Goal: Task Accomplishment & Management: Use online tool/utility

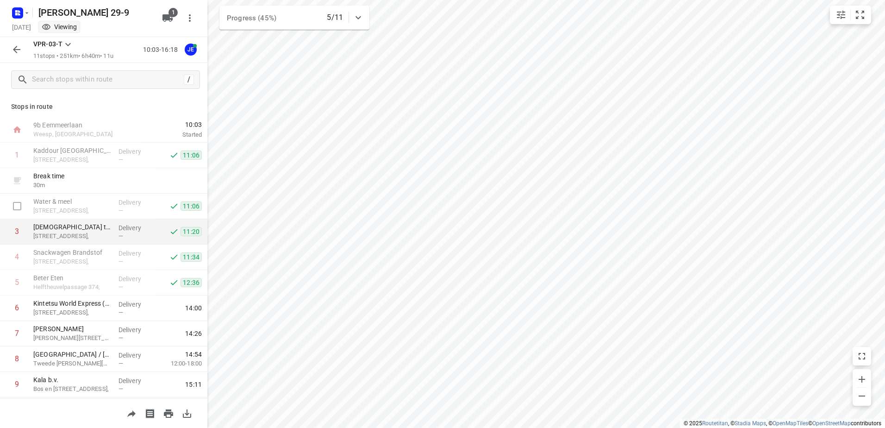
scroll to position [46, 0]
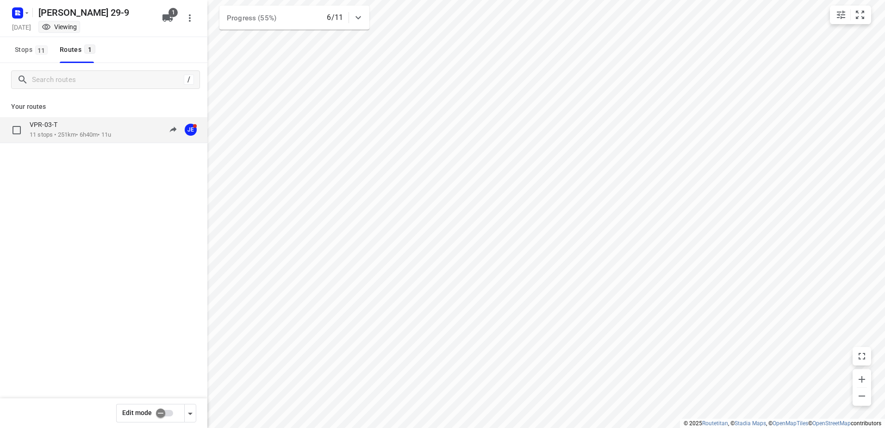
click at [51, 120] on div "VPR-03-T 11 stops • 251km • 6h40m • 11u 10:03-16:09 JE" at bounding box center [103, 130] width 207 height 26
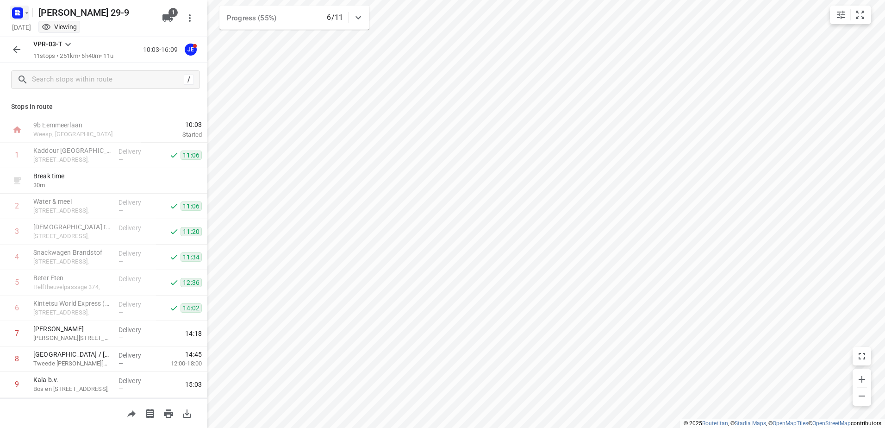
click at [14, 12] on rect "button" at bounding box center [17, 12] width 11 height 11
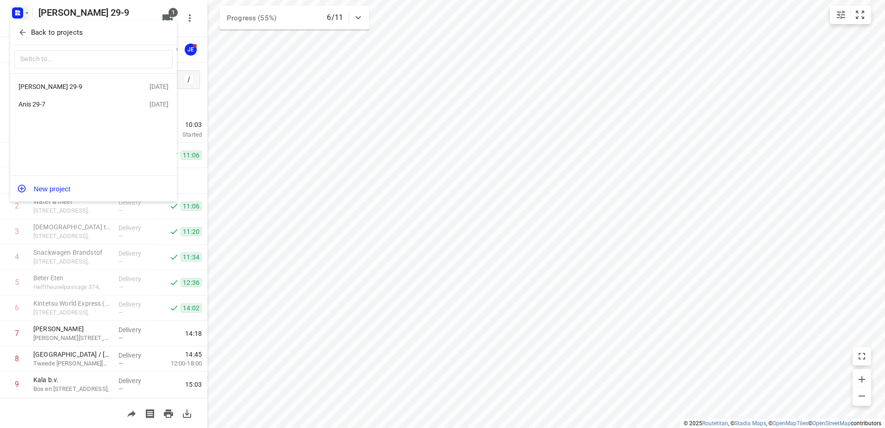
click at [82, 113] on div "Anis 29-7 29 Sep 2025" at bounding box center [93, 104] width 167 height 18
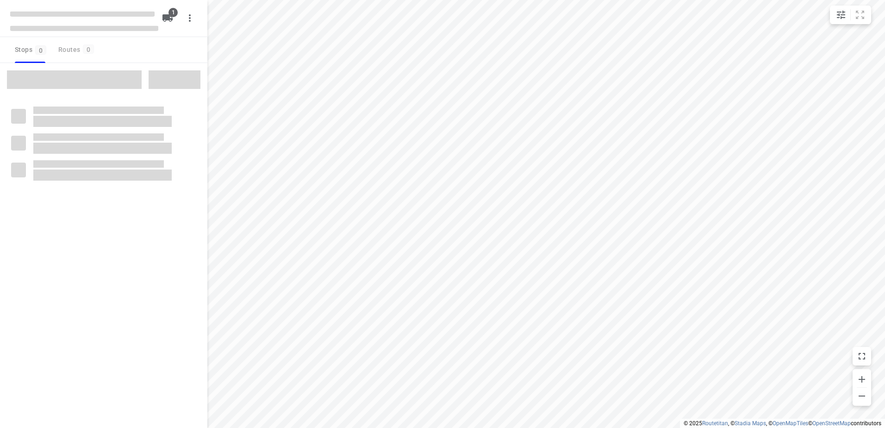
type input "distance"
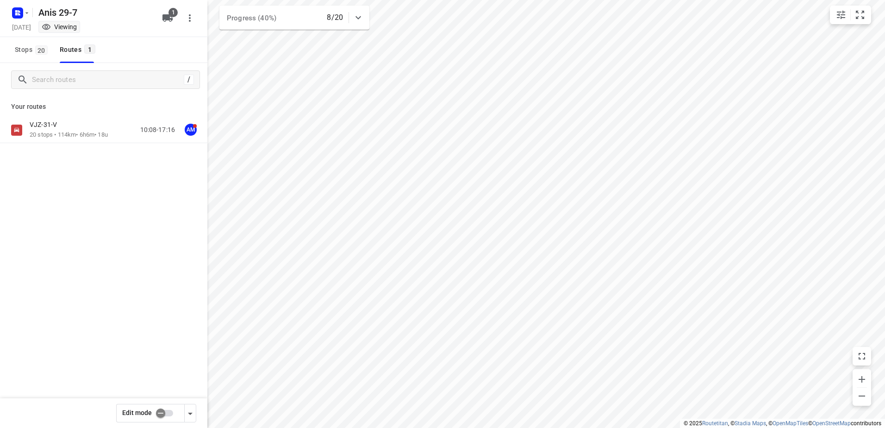
click at [81, 124] on div "VJZ-31-V" at bounding box center [69, 125] width 78 height 10
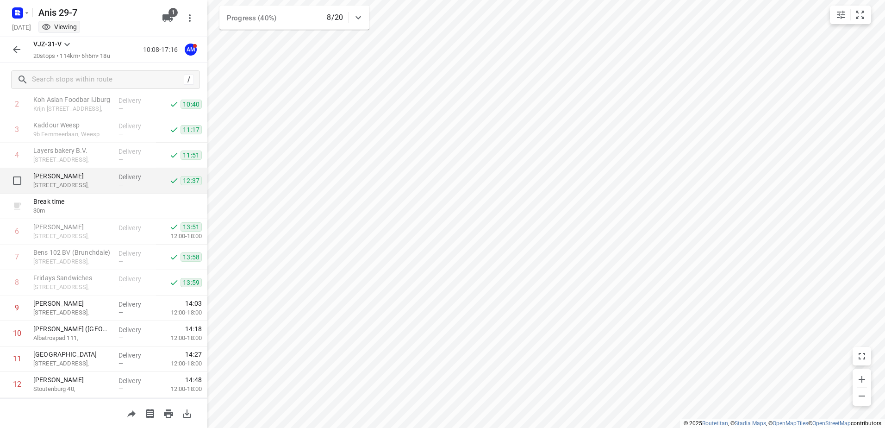
scroll to position [93, 0]
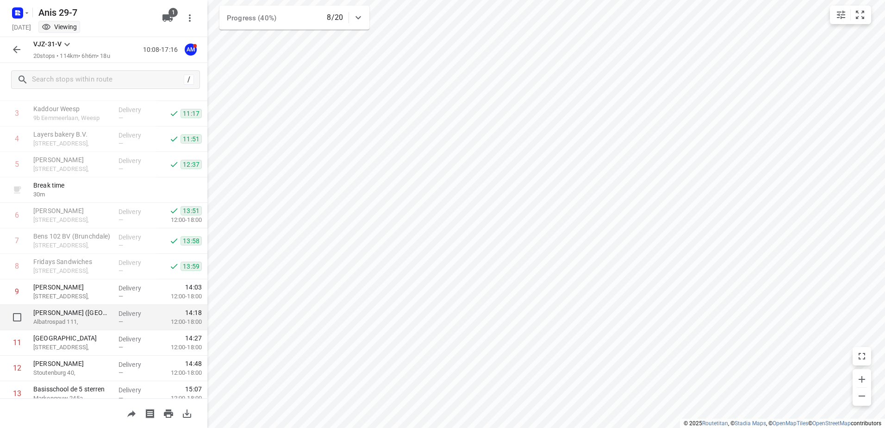
click at [124, 317] on p "Delivery" at bounding box center [135, 313] width 34 height 9
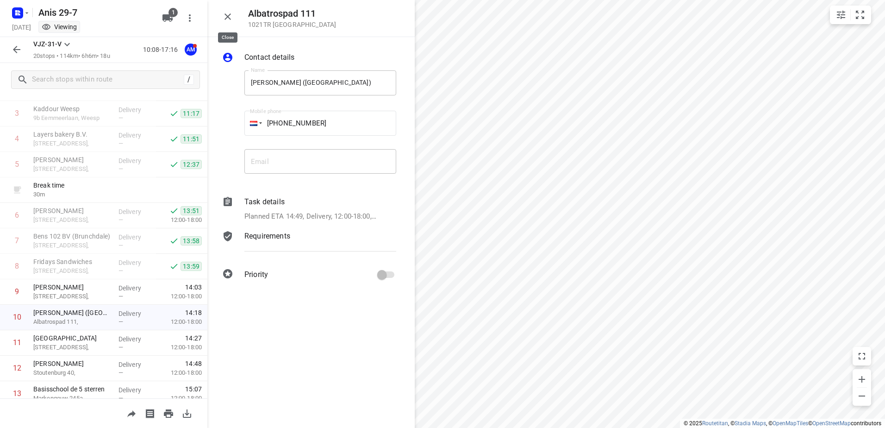
click at [229, 19] on icon "button" at bounding box center [227, 16] width 11 height 11
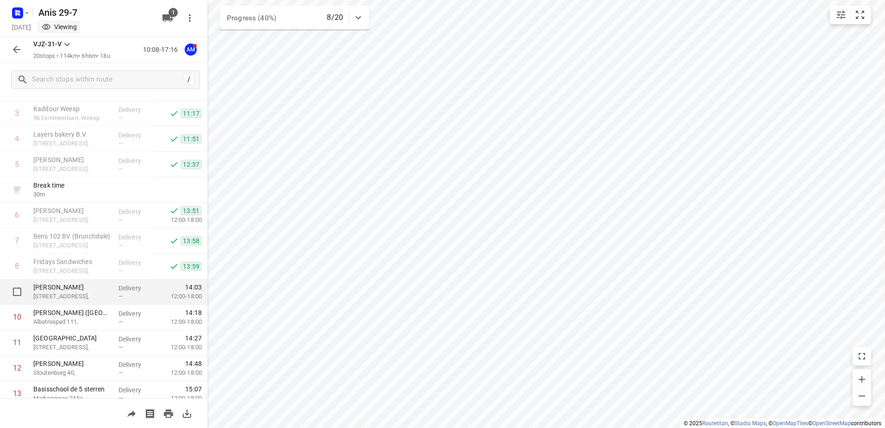
click at [90, 298] on p "Céramiquelaan 55," at bounding box center [72, 295] width 78 height 9
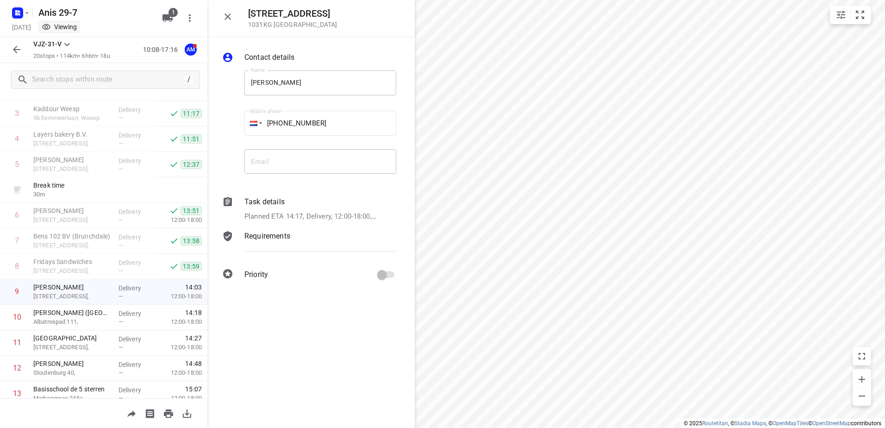
click at [228, 15] on icon "button" at bounding box center [227, 16] width 11 height 11
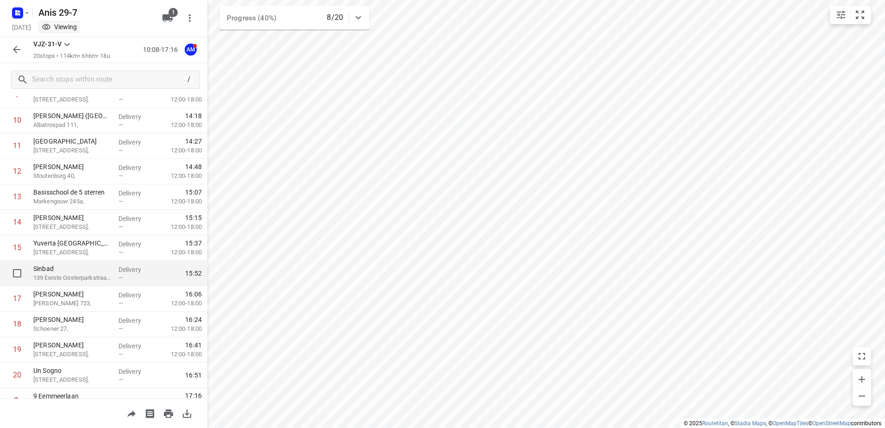
scroll to position [304, 0]
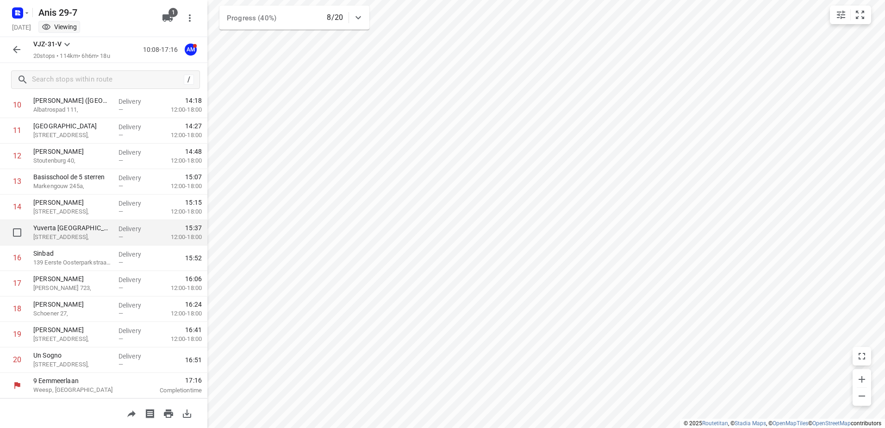
click at [86, 223] on p "Yuverta Amsterdam Oost" at bounding box center [72, 227] width 78 height 9
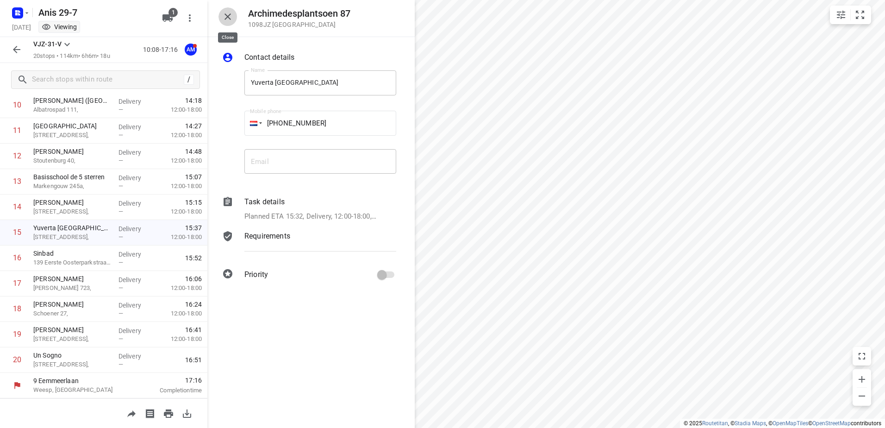
click at [219, 15] on button "button" at bounding box center [227, 16] width 19 height 19
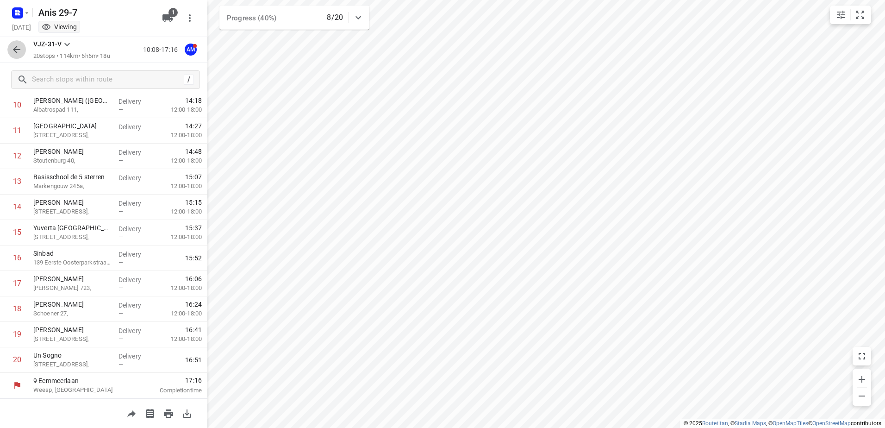
click at [11, 47] on button "button" at bounding box center [16, 49] width 19 height 19
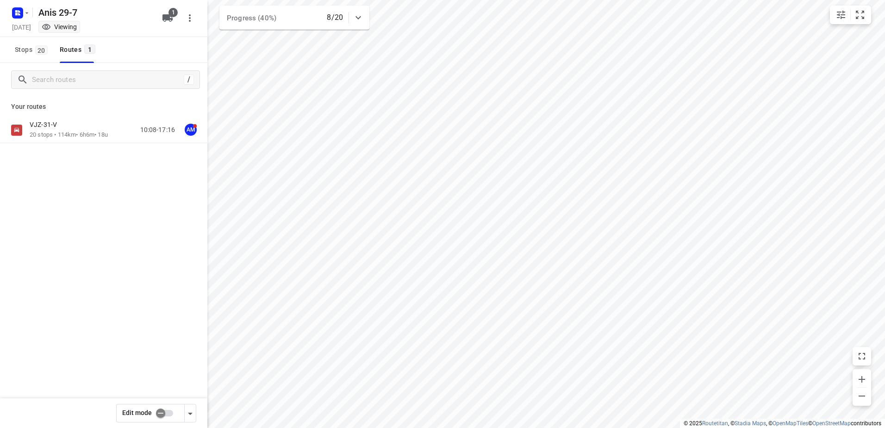
click at [162, 418] on input "checkbox" at bounding box center [160, 413] width 53 height 18
checkbox input "true"
click at [75, 133] on p "20 stops • 114km • 6h6m • 18u" at bounding box center [69, 134] width 78 height 9
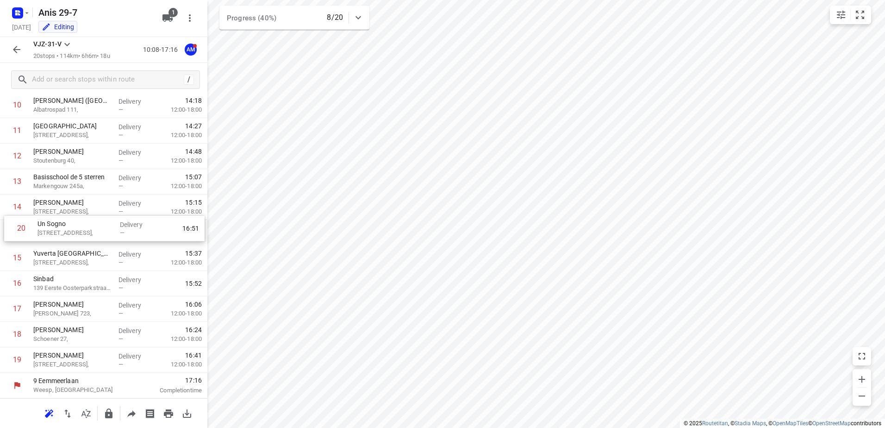
drag, startPoint x: 74, startPoint y: 365, endPoint x: 79, endPoint y: 228, distance: 137.0
click at [79, 228] on div "1 Kaddour IJburg Pampuslaan 22, Delivery — 10:29 2 Koh Asian Foodbar IJburg Kri…" at bounding box center [103, 105] width 207 height 534
drag, startPoint x: 88, startPoint y: 362, endPoint x: 93, endPoint y: 217, distance: 145.9
click at [93, 217] on div "1 Kaddour IJburg Pampuslaan 22, Delivery — 10:29 2 Koh Asian Foodbar IJburg Kri…" at bounding box center [103, 105] width 207 height 534
click at [18, 48] on icon "button" at bounding box center [16, 49] width 11 height 11
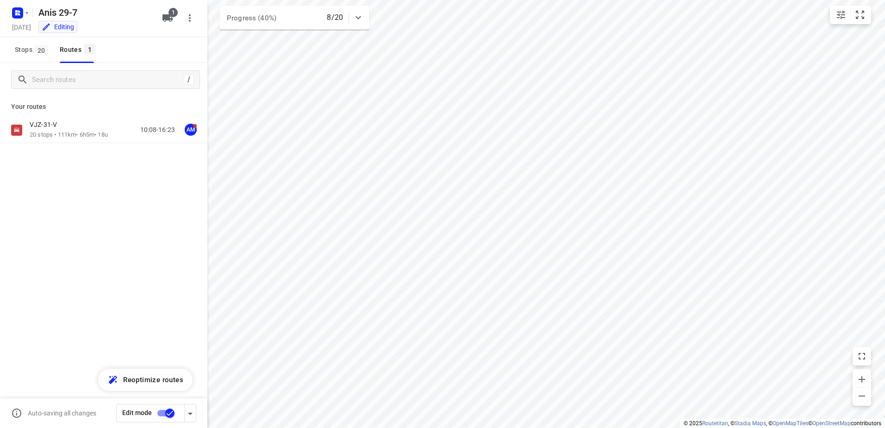
click at [162, 409] on input "checkbox" at bounding box center [169, 413] width 53 height 18
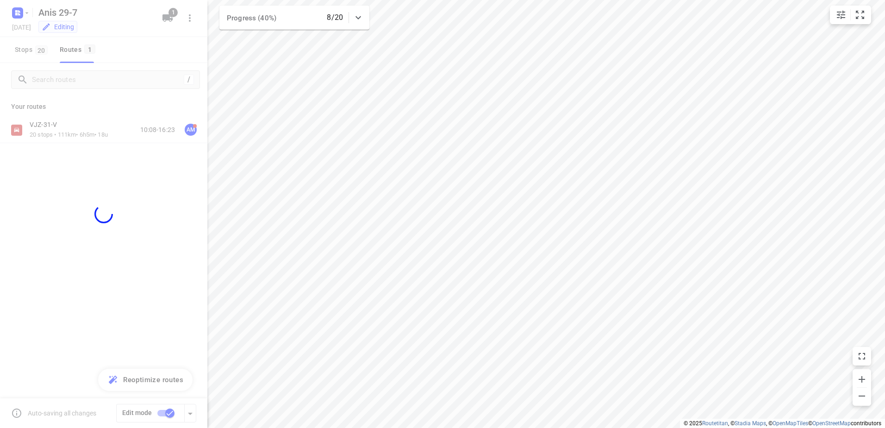
click at [146, 275] on div at bounding box center [103, 214] width 207 height 428
checkbox input "false"
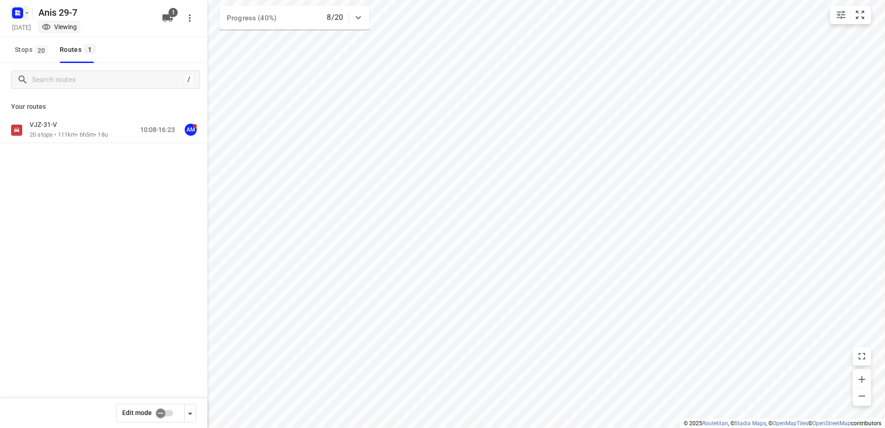
click at [13, 8] on icon "button" at bounding box center [17, 13] width 15 height 15
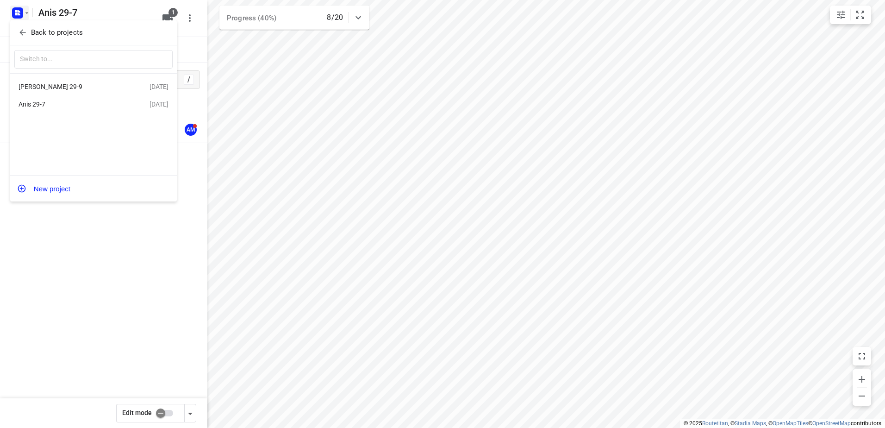
click at [54, 87] on div "[PERSON_NAME] 29-9" at bounding box center [72, 86] width 106 height 7
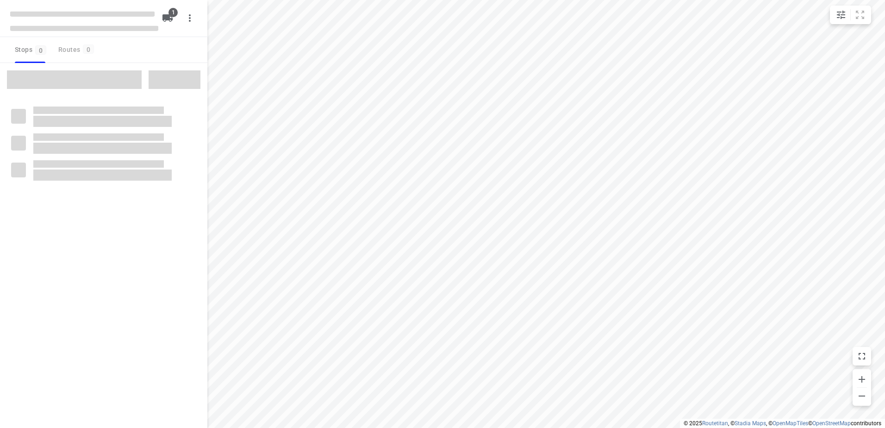
type input "distance"
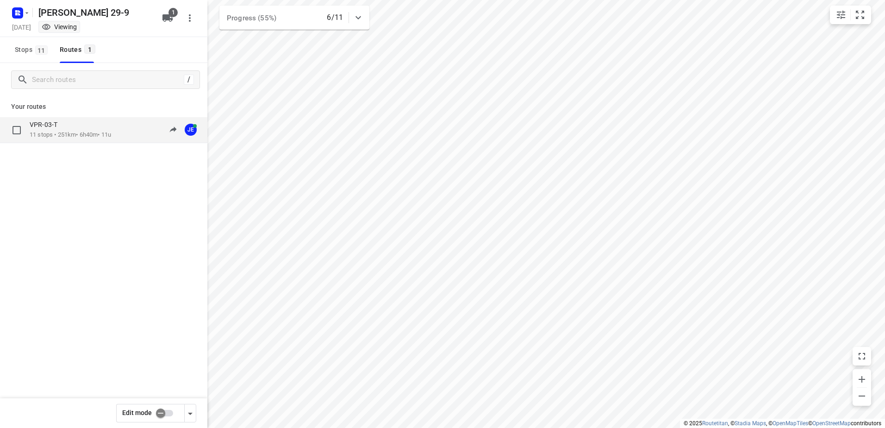
click at [66, 119] on div "VPR-03-T 11 stops • 251km • 6h40m • 11u 10:03-16:09 JE" at bounding box center [103, 130] width 207 height 26
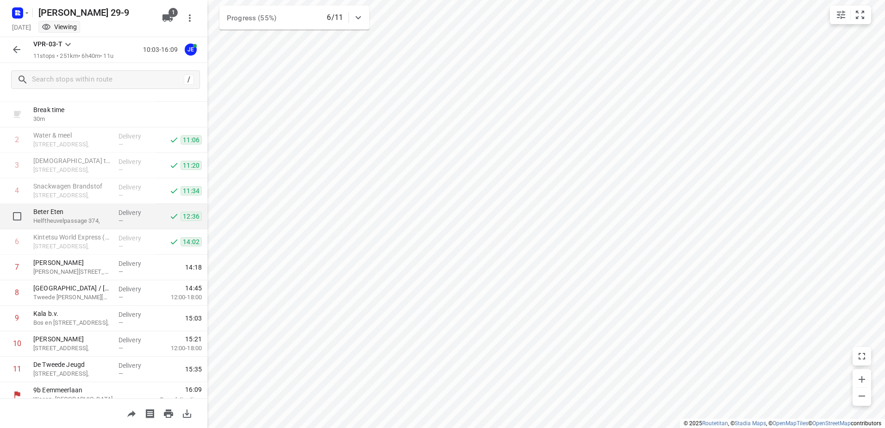
scroll to position [75, 0]
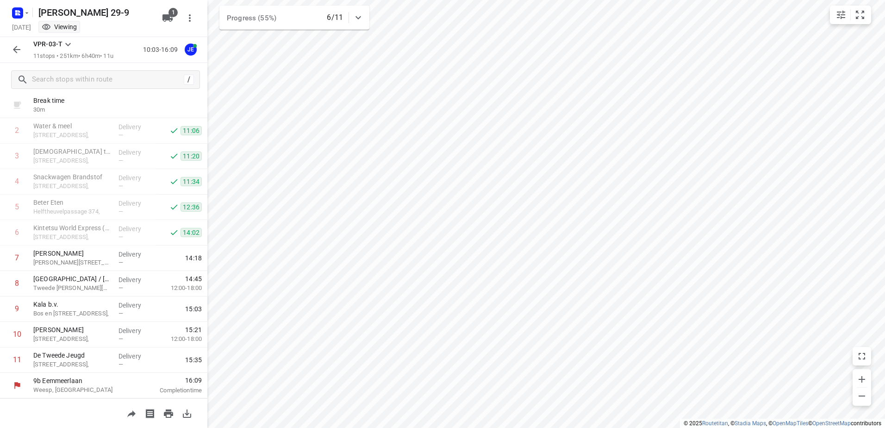
click at [14, 49] on icon "button" at bounding box center [16, 49] width 7 height 7
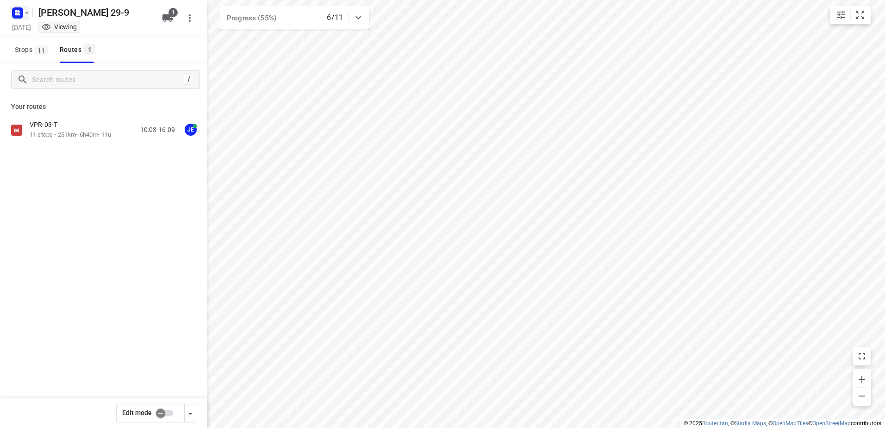
click at [25, 12] on icon "button" at bounding box center [26, 12] width 7 height 7
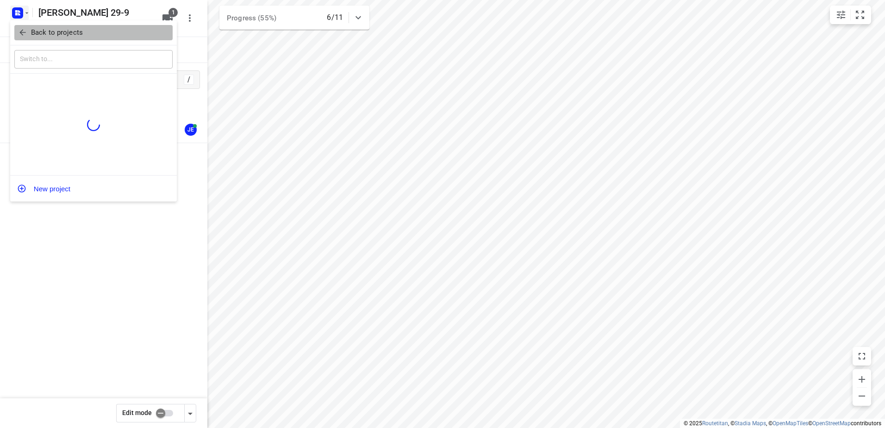
click at [46, 32] on p "Back to projects" at bounding box center [57, 32] width 52 height 11
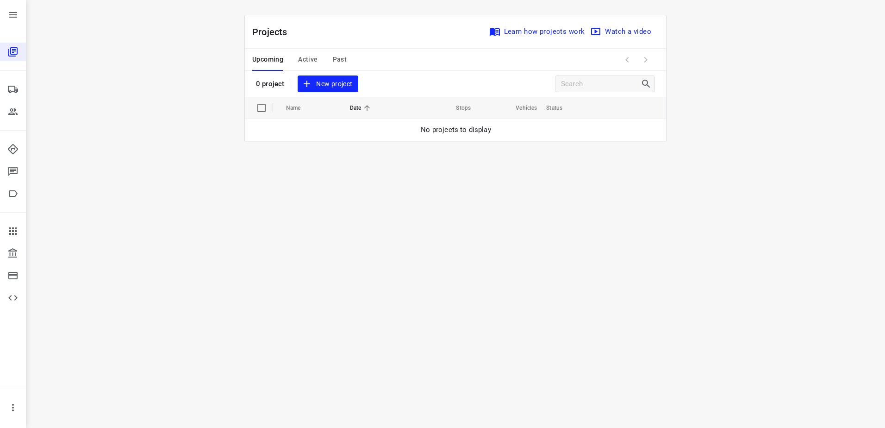
click at [315, 59] on span "Active" at bounding box center [307, 60] width 19 height 12
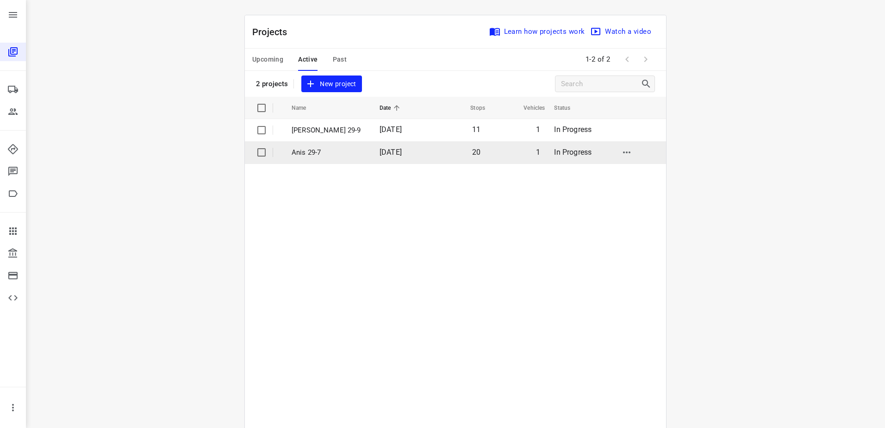
click at [356, 156] on td "Anis 29-7" at bounding box center [327, 152] width 90 height 22
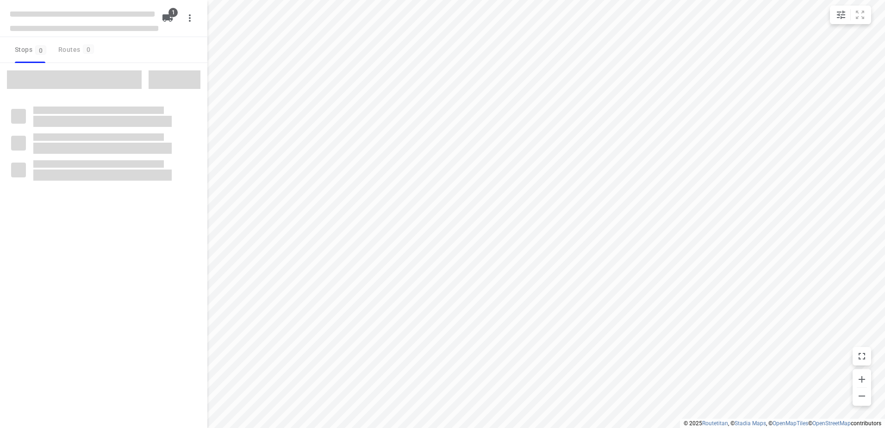
type input "distance"
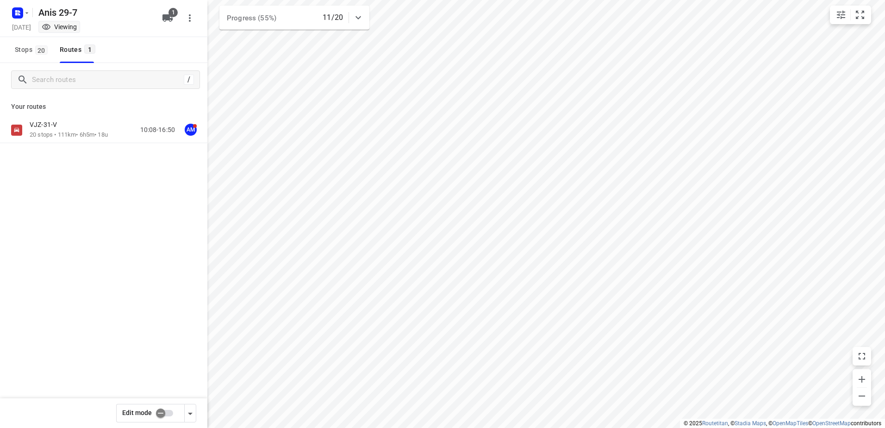
click at [89, 130] on p "20 stops • 111km • 6h5m • 18u" at bounding box center [69, 134] width 78 height 9
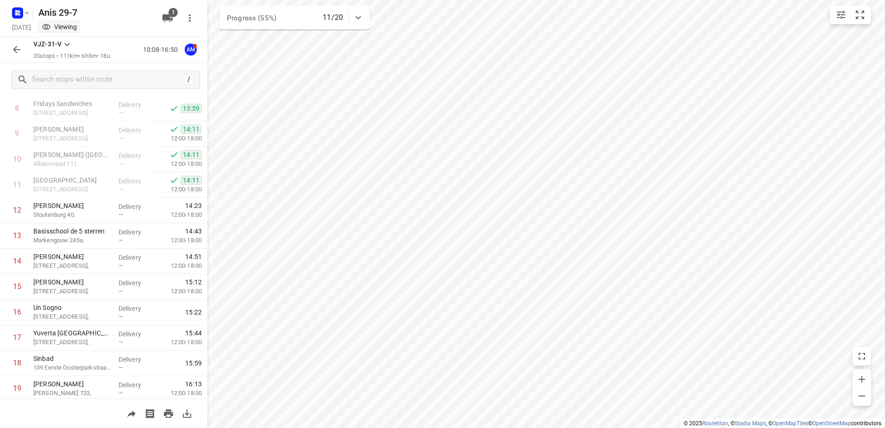
scroll to position [304, 0]
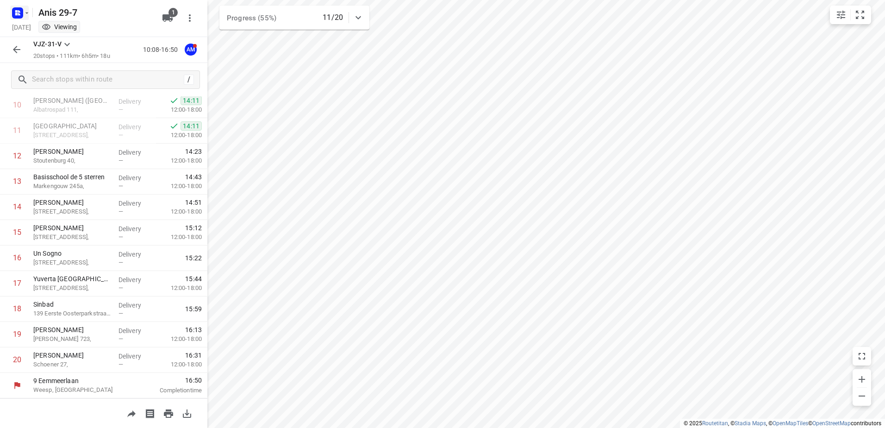
click at [20, 12] on rect "button" at bounding box center [17, 12] width 11 height 11
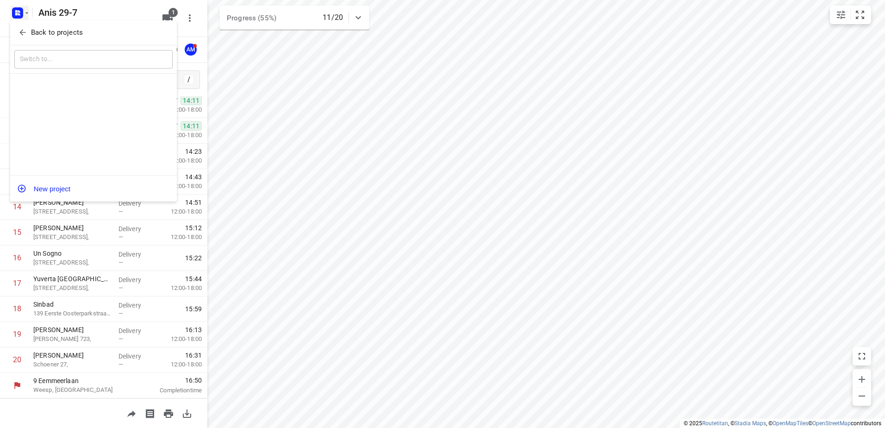
click at [48, 33] on p "Back to projects" at bounding box center [57, 32] width 52 height 11
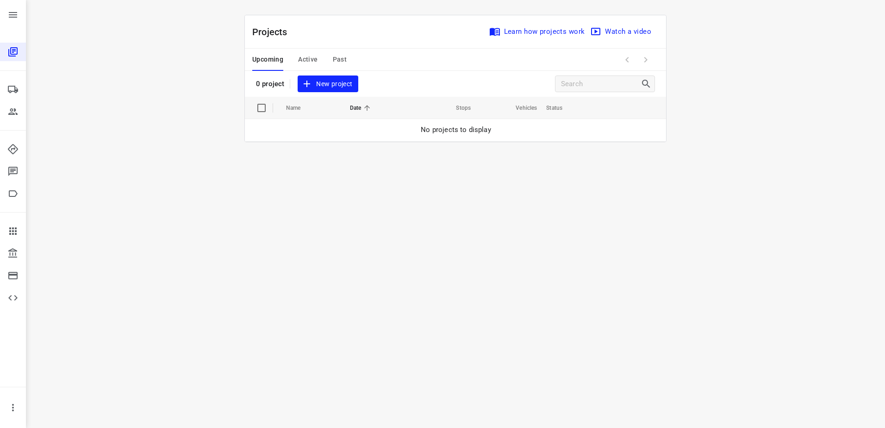
click at [315, 56] on span "Active" at bounding box center [307, 60] width 19 height 12
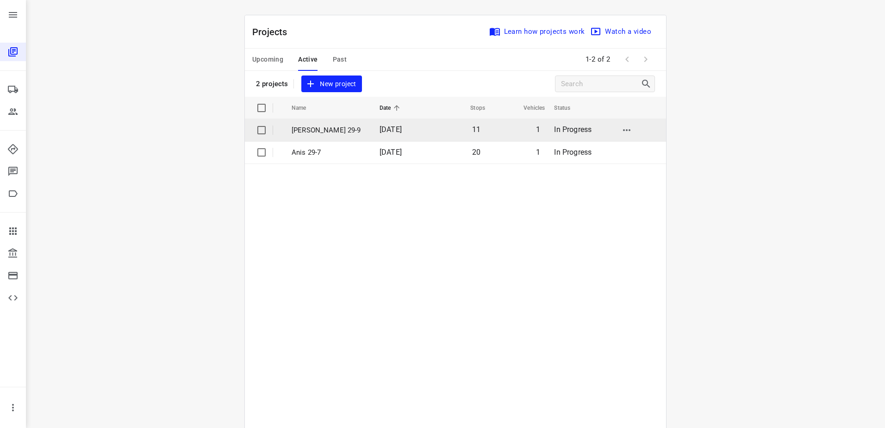
click at [316, 128] on p "[PERSON_NAME] 29-9" at bounding box center [328, 130] width 74 height 11
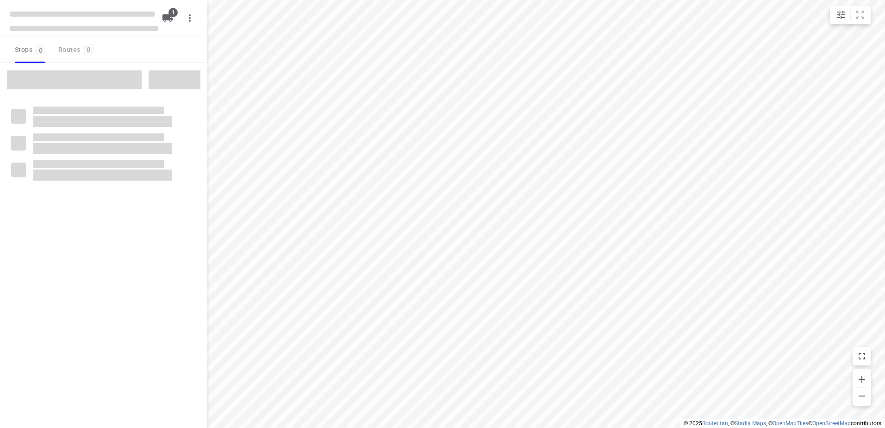
type input "distance"
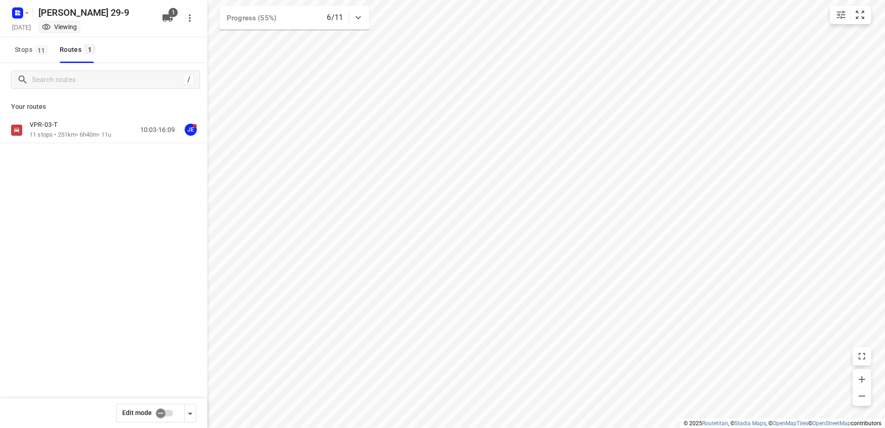
click at [78, 125] on div "VPR-03-T" at bounding box center [70, 125] width 81 height 10
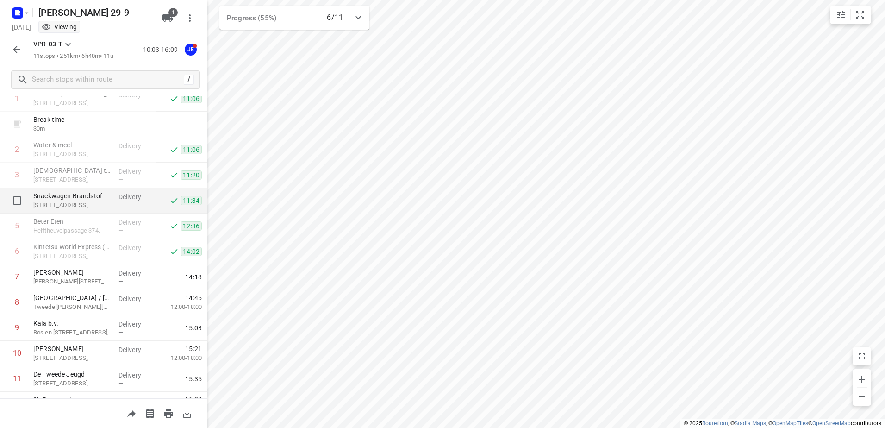
scroll to position [75, 0]
